Goal: Consume media (video, audio): Consume media (video, audio)

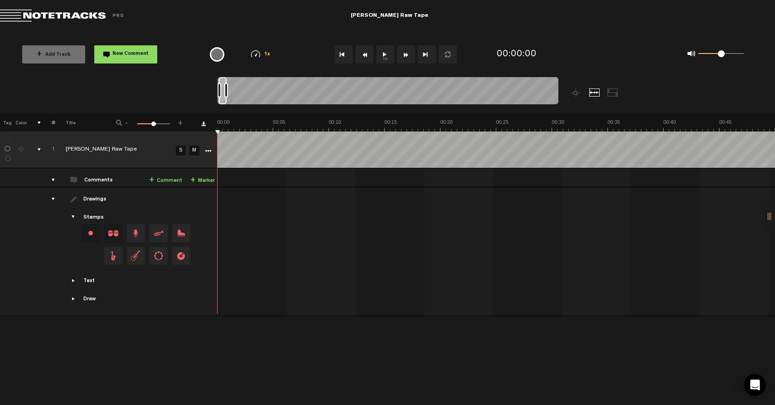
click at [385, 53] on button "1x" at bounding box center [385, 54] width 18 height 18
click at [383, 57] on button "1x" at bounding box center [385, 54] width 18 height 18
click at [382, 55] on button "1x" at bounding box center [385, 54] width 18 height 18
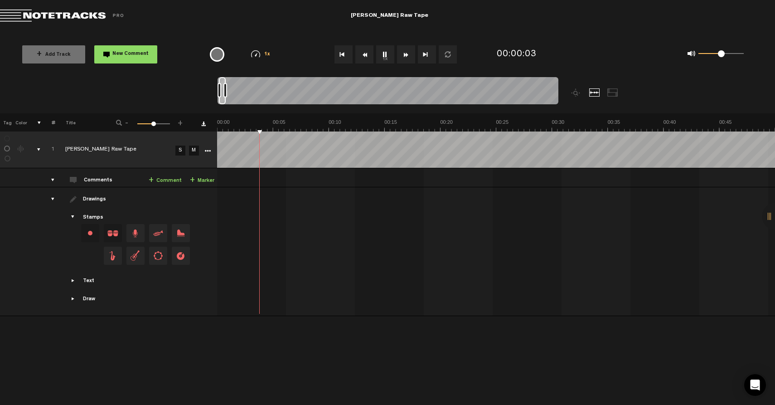
click at [406, 53] on button "Fast Forward" at bounding box center [406, 54] width 18 height 18
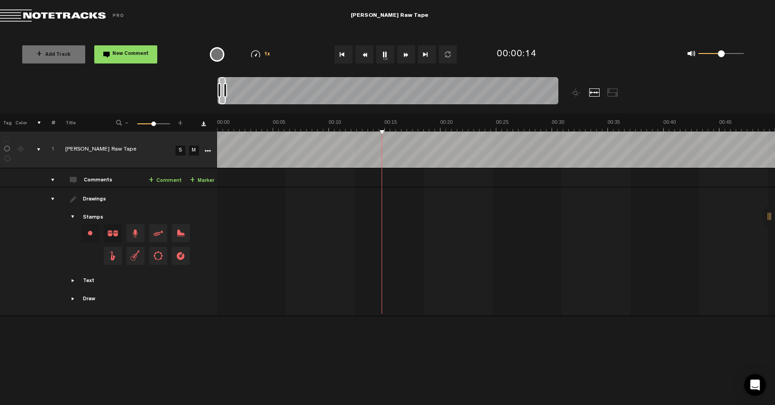
click at [406, 53] on button "Fast Forward" at bounding box center [406, 54] width 18 height 18
click at [422, 53] on button "Go to end" at bounding box center [427, 54] width 18 height 18
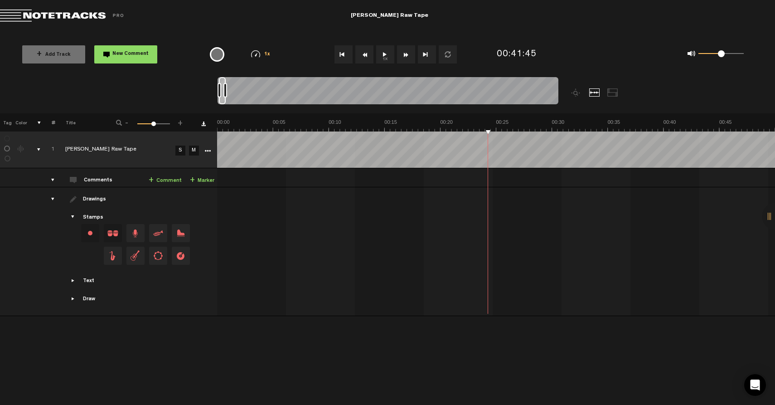
click at [422, 53] on button "Go to end" at bounding box center [427, 54] width 18 height 18
